Goal: Transaction & Acquisition: Purchase product/service

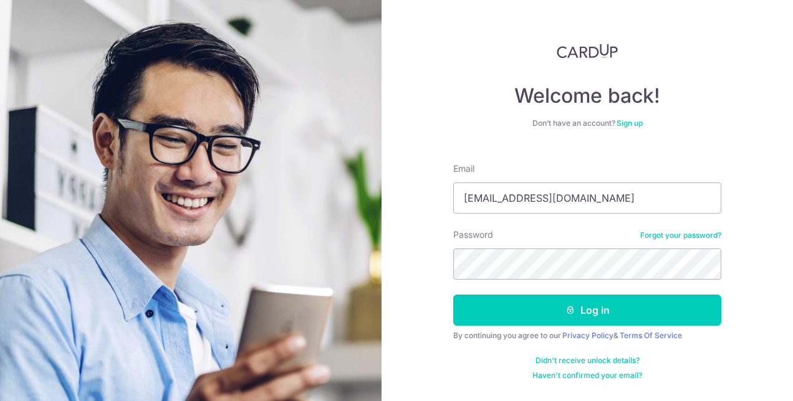
click at [532, 305] on button "Log in" at bounding box center [587, 310] width 268 height 31
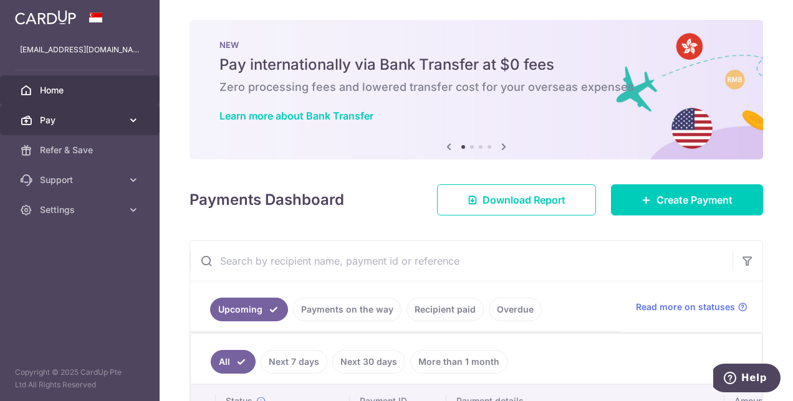
click at [132, 122] on icon at bounding box center [133, 120] width 12 height 12
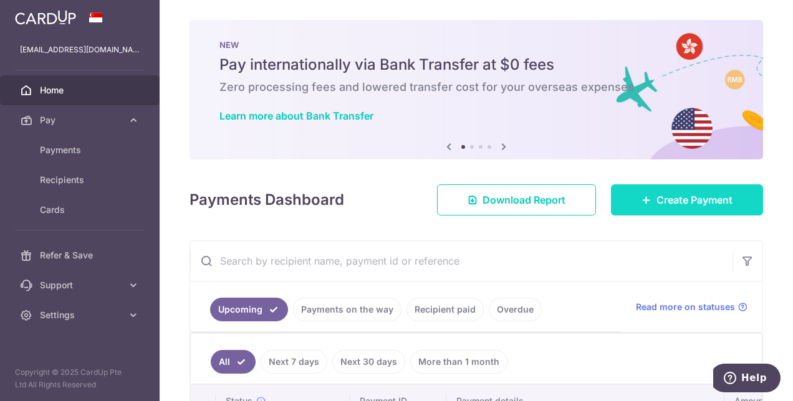
click at [656, 209] on link "Create Payment" at bounding box center [687, 199] width 152 height 31
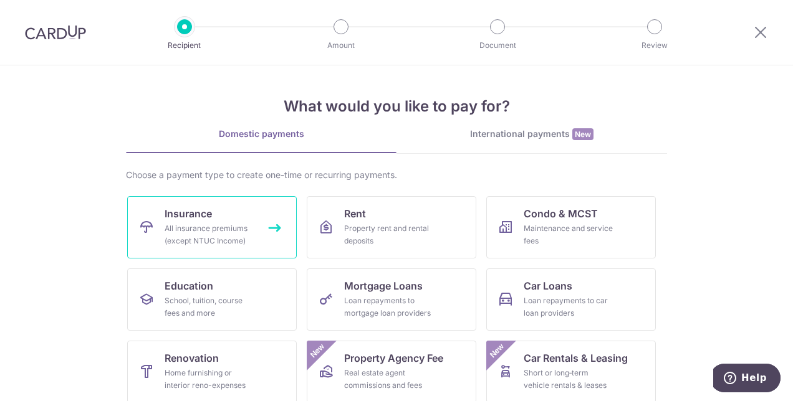
click at [236, 223] on div "All insurance premiums (except NTUC Income)" at bounding box center [210, 234] width 90 height 25
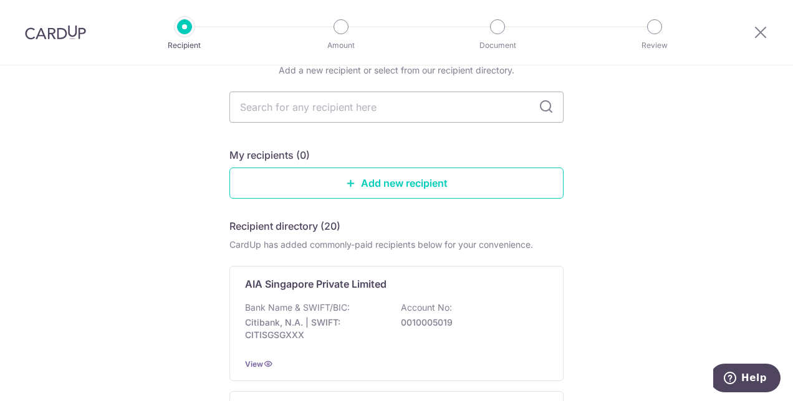
scroll to position [59, 0]
click at [257, 191] on link "Add new recipient" at bounding box center [396, 183] width 334 height 31
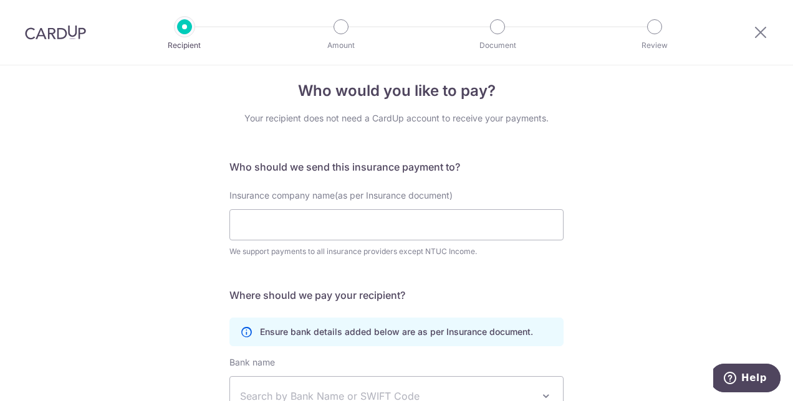
scroll to position [10, 0]
click at [380, 221] on input "Insurance company name(as per Insurance document)" at bounding box center [396, 225] width 334 height 31
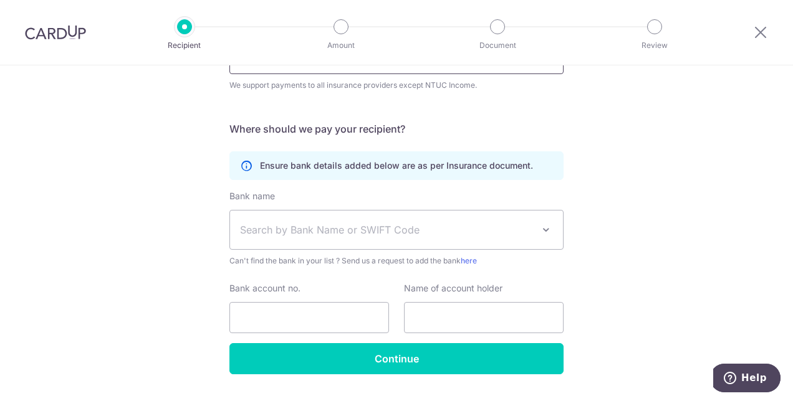
scroll to position [178, 0]
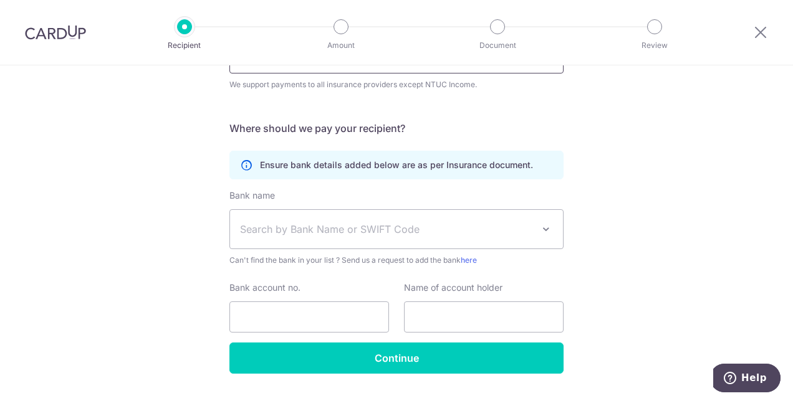
type input "Great Eastern Insurance"
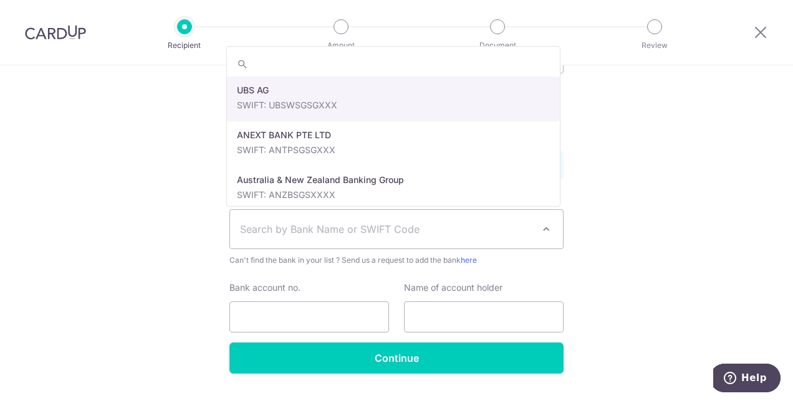
click at [356, 226] on span "Search by Bank Name or SWIFT Code" at bounding box center [386, 229] width 293 height 15
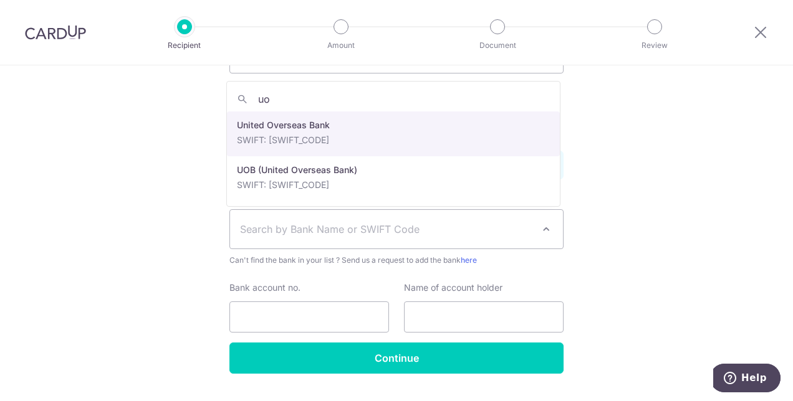
type input "uo"
select select "23668"
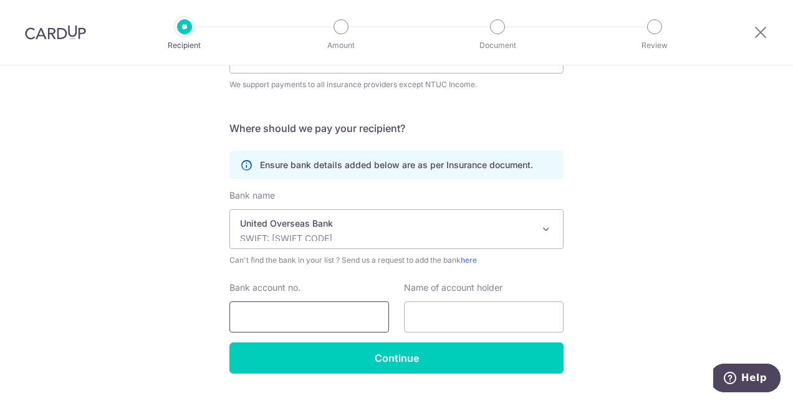
click at [339, 319] on input "Bank account no." at bounding box center [309, 317] width 160 height 31
type input "3533049980"
click at [443, 327] on input "text" at bounding box center [484, 317] width 160 height 31
type input "Quek Chee Weng Alvin"
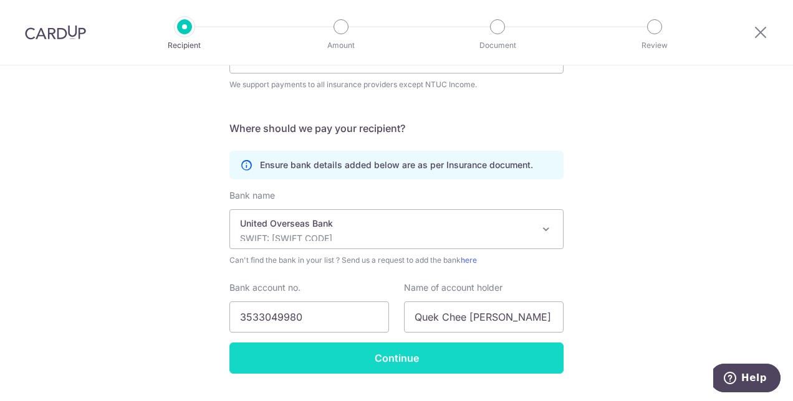
click at [411, 358] on input "Continue" at bounding box center [396, 358] width 334 height 31
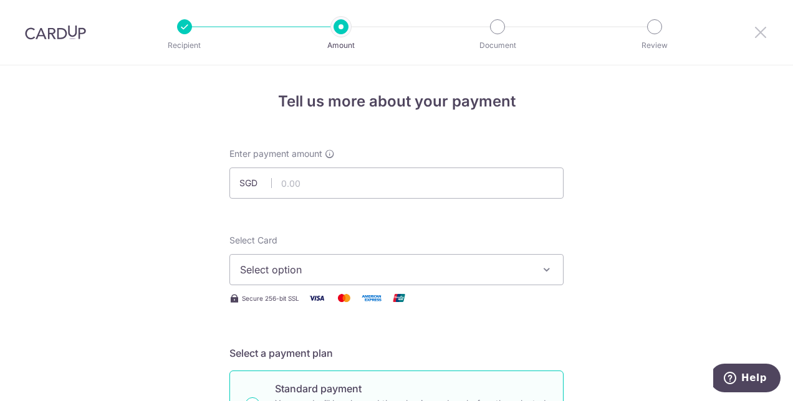
click at [753, 34] on icon at bounding box center [760, 32] width 15 height 16
